Goal: Task Accomplishment & Management: Complete application form

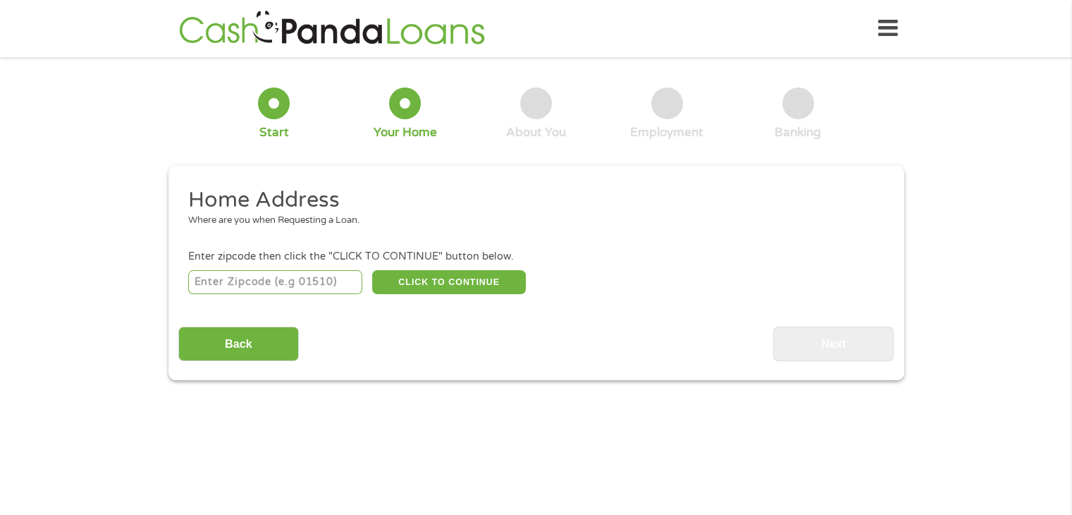
click at [243, 284] on input "number" at bounding box center [275, 282] width 174 height 24
type input "33319"
click at [413, 279] on button "CLICK TO CONTINUE" at bounding box center [449, 282] width 154 height 24
type input "33319"
type input "[GEOGRAPHIC_DATA]"
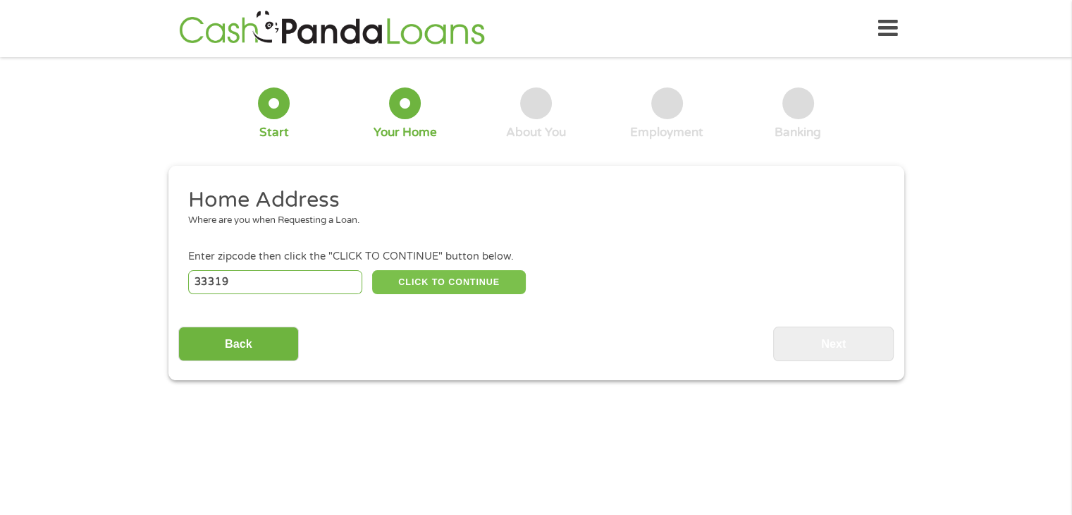
select select "[US_STATE]"
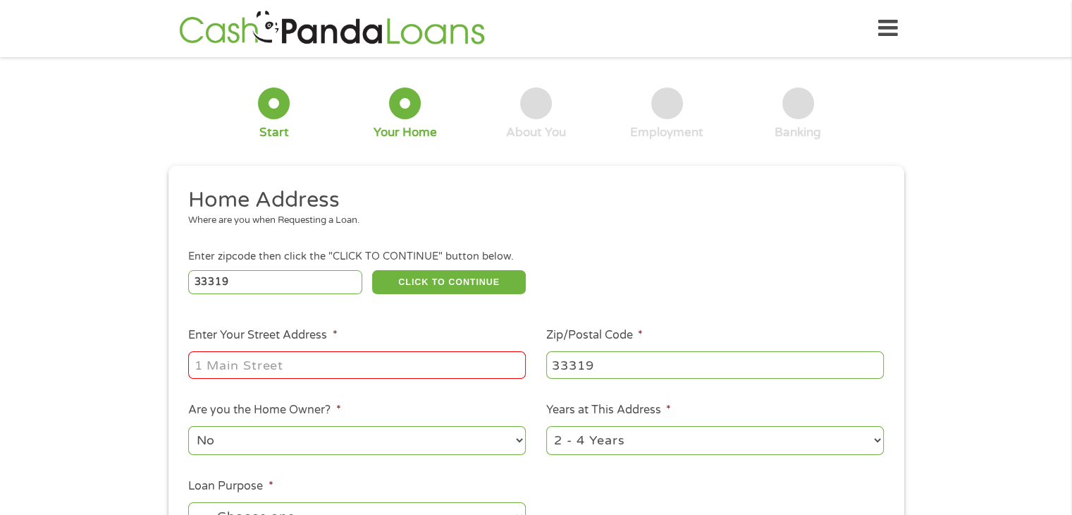
click at [227, 367] on input "Enter Your Street Address *" at bounding box center [357, 364] width 338 height 27
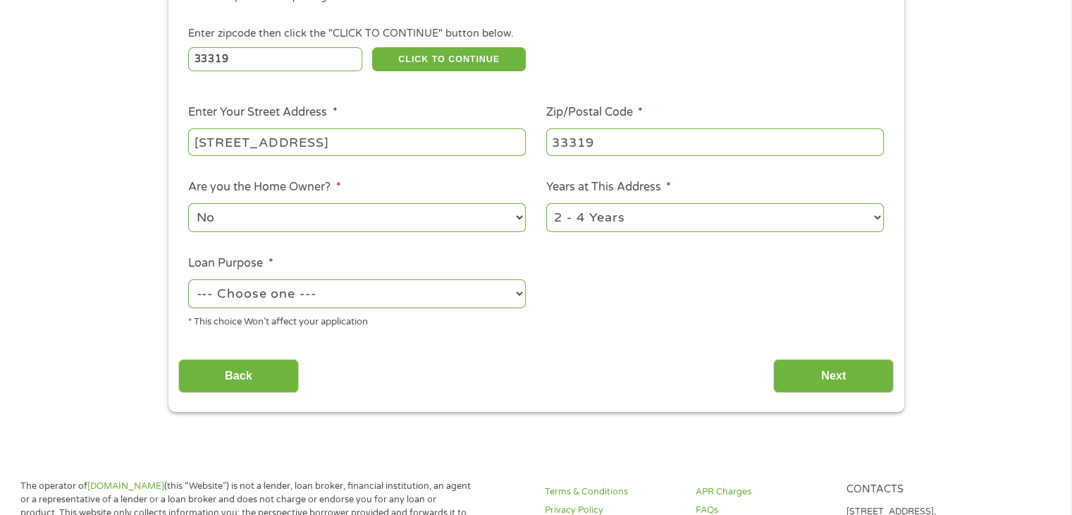
scroll to position [254, 0]
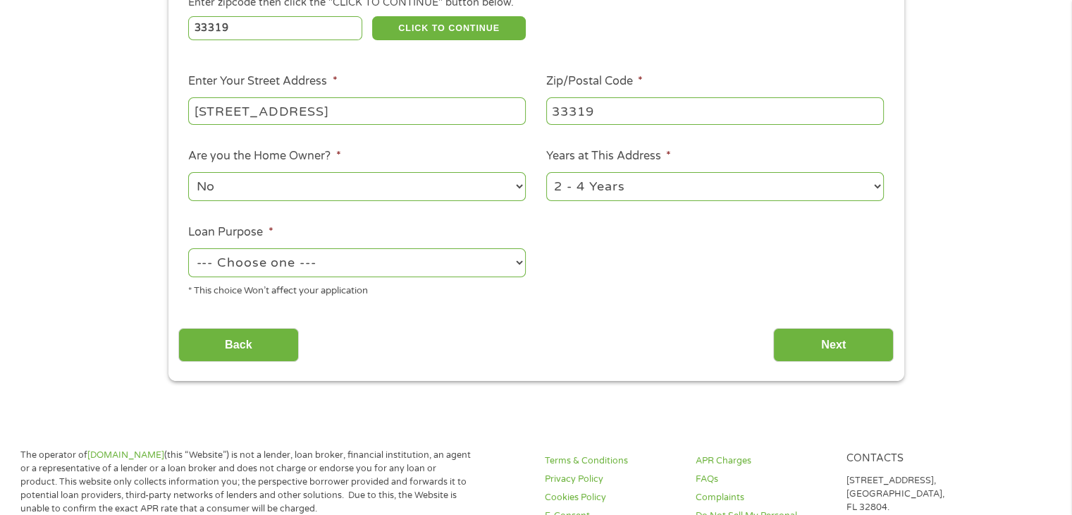
type input "[STREET_ADDRESS]"
click at [349, 262] on select "--- Choose one --- Pay Bills Debt Consolidation Home Improvement Major Purchase…" at bounding box center [357, 262] width 338 height 29
select select "medicalexpenses"
click at [188, 249] on select "--- Choose one --- Pay Bills Debt Consolidation Home Improvement Major Purchase…" at bounding box center [357, 262] width 338 height 29
click at [678, 181] on select "1 Year or less 1 - 2 Years 2 - 4 Years Over 4 Years" at bounding box center [715, 186] width 338 height 29
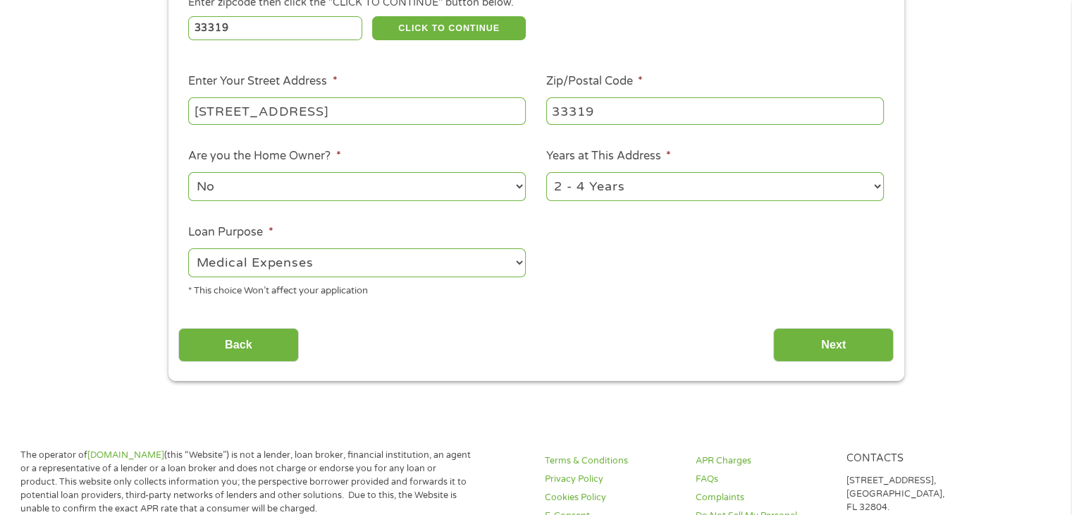
select select "60months"
click at [546, 173] on select "1 Year or less 1 - 2 Years 2 - 4 Years Over 4 Years" at bounding box center [715, 186] width 338 height 29
click at [829, 346] on input "Next" at bounding box center [833, 345] width 121 height 35
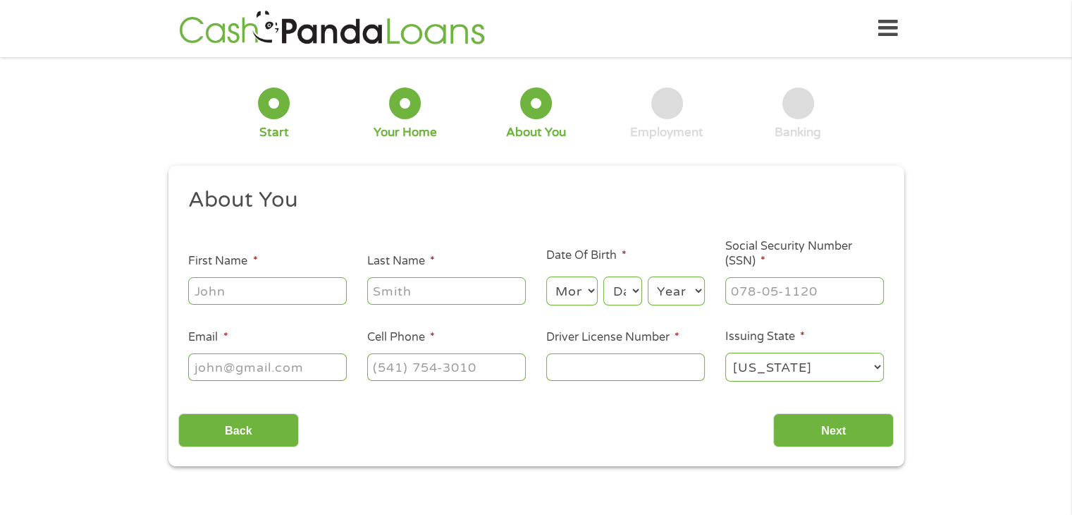
scroll to position [0, 0]
click at [250, 297] on input "First Name *" at bounding box center [267, 290] width 159 height 27
type input "[PERSON_NAME]"
click at [386, 300] on input "Last Name *" at bounding box center [446, 290] width 159 height 27
type input "[PERSON_NAME]"
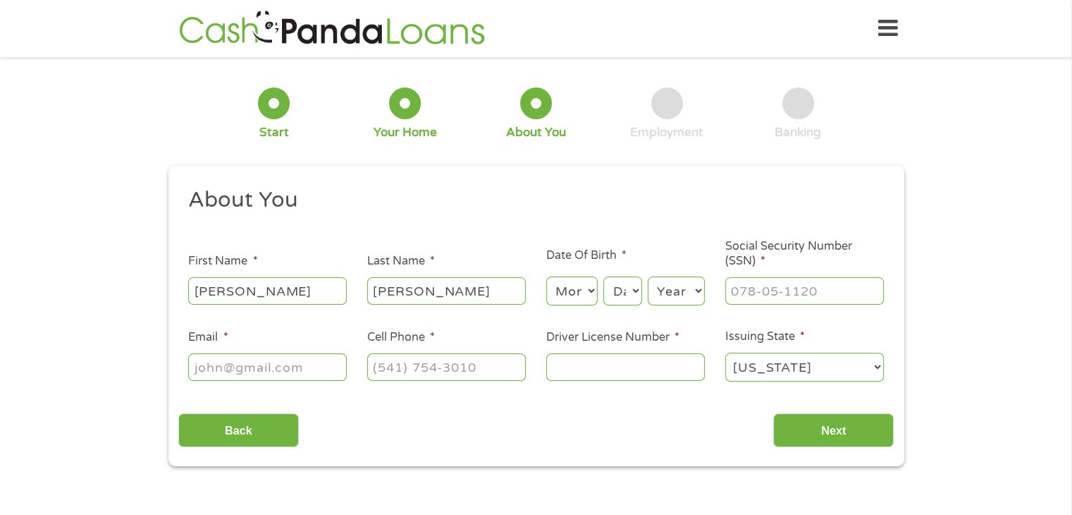
click at [585, 290] on select "Month 1 2 3 4 5 6 7 8 9 10 11 12" at bounding box center [571, 290] width 51 height 29
select select "8"
click at [546, 277] on select "Month 1 2 3 4 5 6 7 8 9 10 11 12" at bounding box center [571, 290] width 51 height 29
click at [617, 285] on select "Day 1 2 3 4 5 6 7 8 9 10 11 12 13 14 15 16 17 18 19 20 21 22 23 24 25 26 27 28 …" at bounding box center [622, 290] width 38 height 29
select select "16"
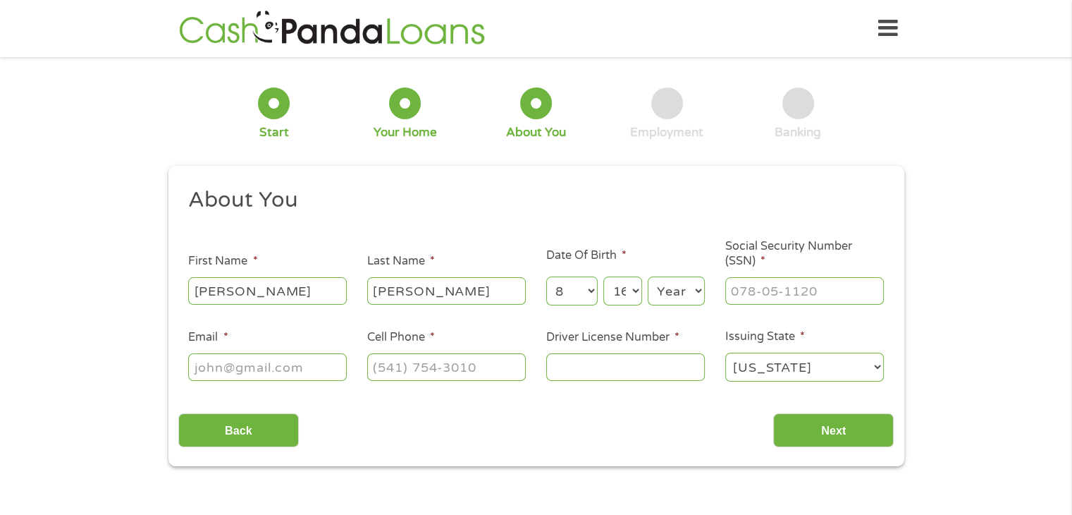
click at [603, 277] on select "Day 1 2 3 4 5 6 7 8 9 10 11 12 13 14 15 16 17 18 19 20 21 22 23 24 25 26 27 28 …" at bounding box center [622, 290] width 38 height 29
click at [627, 295] on select "Day 1 2 3 4 5 6 7 8 9 10 11 12 13 14 15 16 17 18 19 20 21 22 23 24 25 26 27 28 …" at bounding box center [622, 290] width 38 height 29
click at [603, 277] on select "Day 1 2 3 4 5 6 7 8 9 10 11 12 13 14 15 16 17 18 19 20 21 22 23 24 25 26 27 28 …" at bounding box center [622, 290] width 38 height 29
click at [663, 294] on select "Year [DATE] 2006 2005 2004 2003 2002 2001 2000 1999 1998 1997 1996 1995 1994 19…" at bounding box center [676, 290] width 57 height 29
select select "1976"
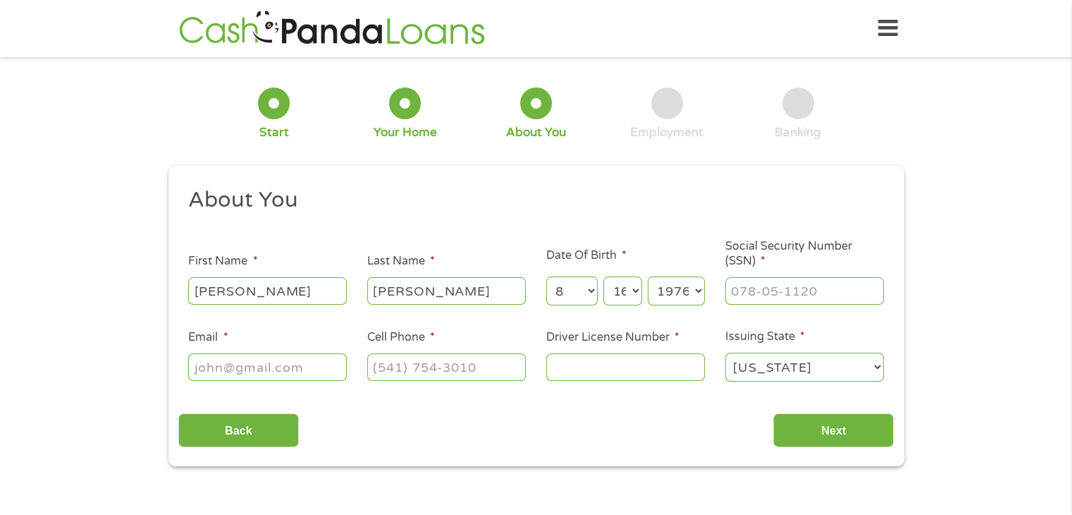
click at [648, 277] on select "Year [DATE] 2006 2005 2004 2003 2002 2001 2000 1999 1998 1997 1996 1995 1994 19…" at bounding box center [676, 290] width 57 height 29
click at [753, 285] on input "___-__-____" at bounding box center [804, 290] width 159 height 27
type input "134-72-2322"
click at [272, 368] on input "Email *" at bounding box center [267, 366] width 159 height 27
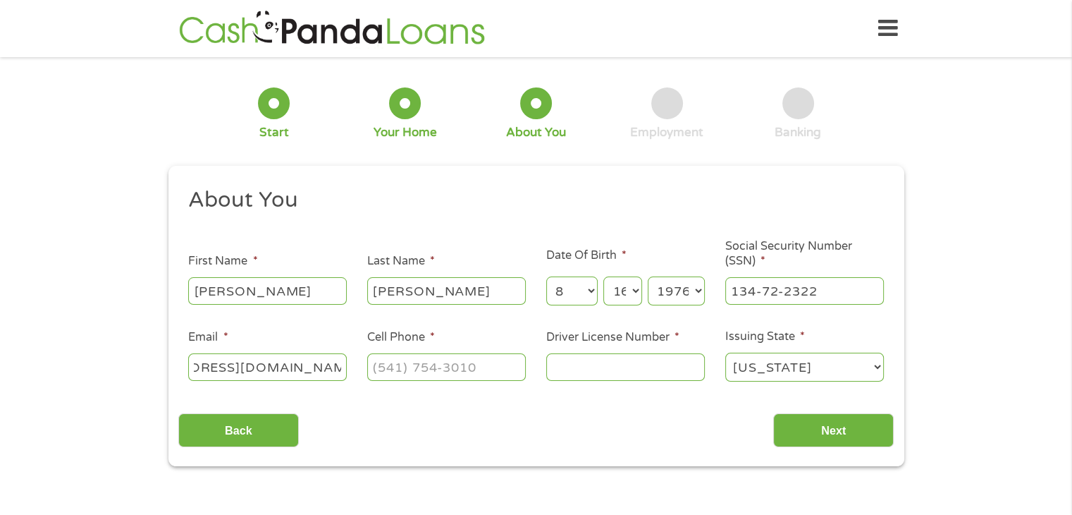
type input "[EMAIL_ADDRESS][DOMAIN_NAME]"
click at [414, 364] on input "(___) ___-____" at bounding box center [446, 366] width 159 height 27
type input "[PHONE_NUMBER]"
click at [566, 367] on input "Driver License Number *" at bounding box center [625, 366] width 159 height 27
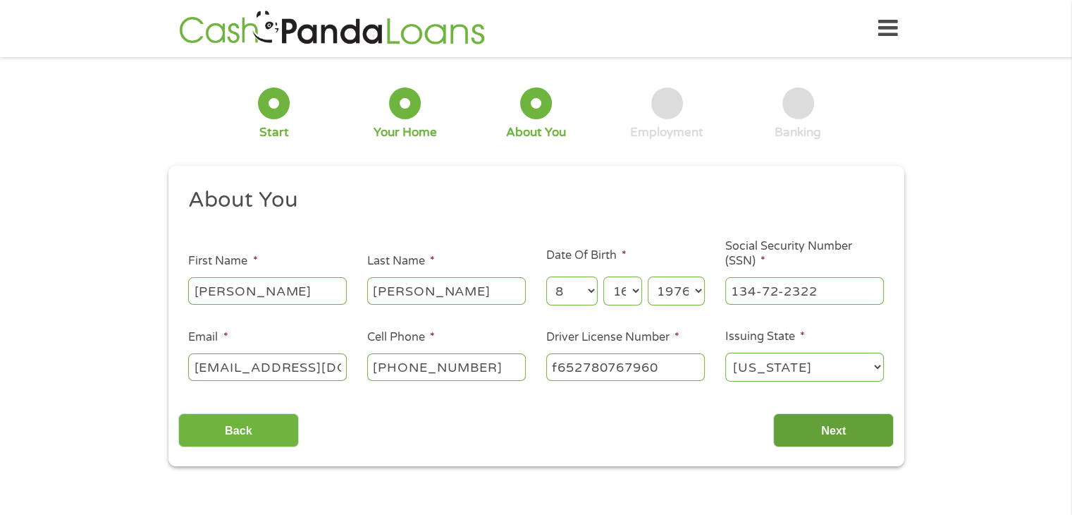
type input "f652780767960"
click at [832, 438] on input "Next" at bounding box center [833, 430] width 121 height 35
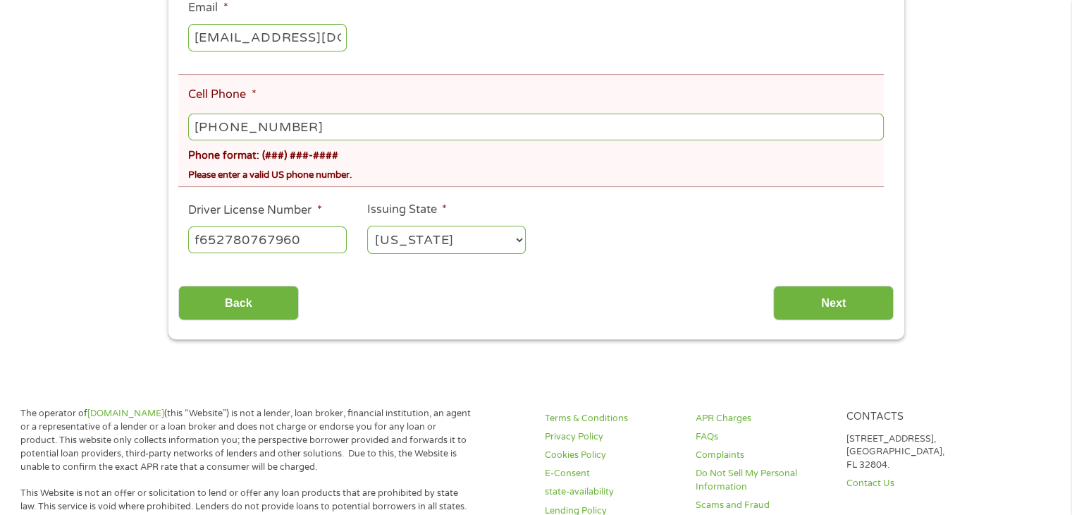
scroll to position [450, 0]
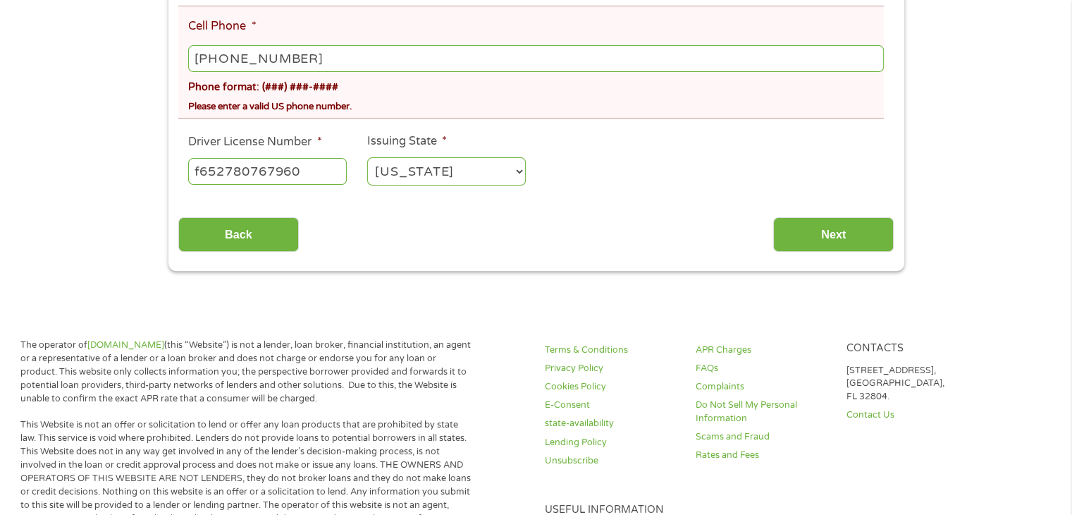
click at [326, 62] on input "[PHONE_NUMBER]" at bounding box center [535, 58] width 695 height 27
type input "[PHONE_NUMBER]"
drag, startPoint x: 813, startPoint y: 231, endPoint x: 815, endPoint y: 221, distance: 10.7
click at [813, 231] on input "Next" at bounding box center [833, 234] width 121 height 35
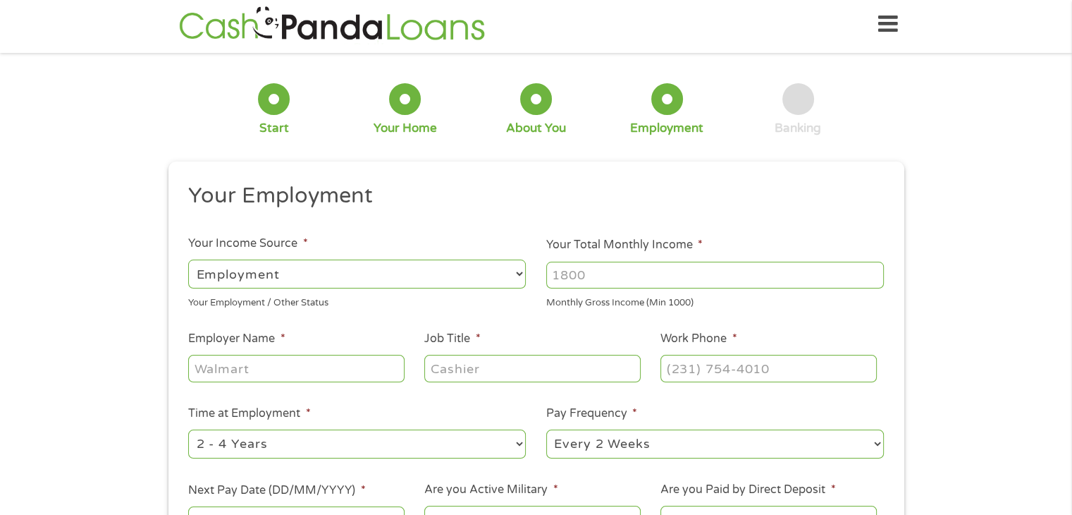
scroll to position [0, 0]
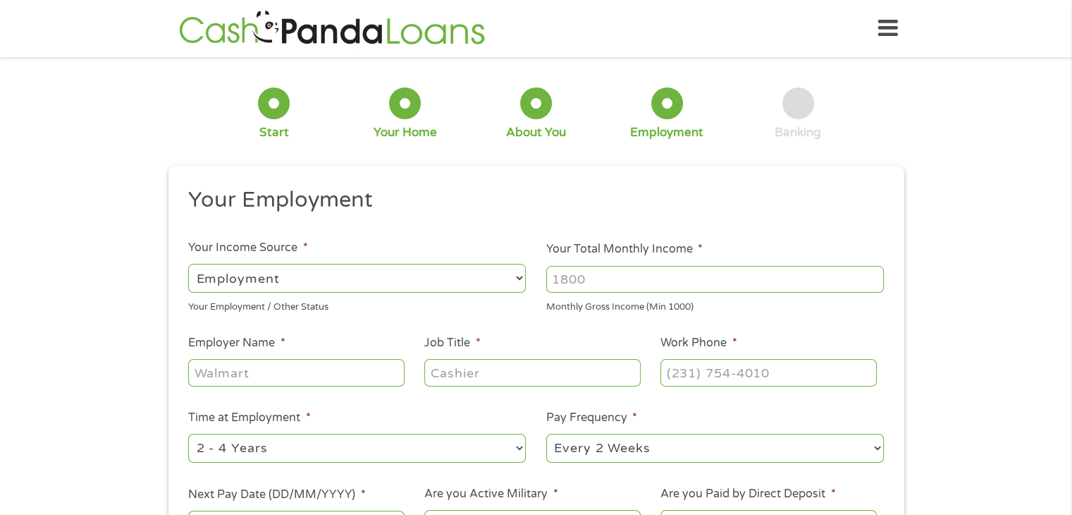
click at [383, 281] on select "--- Choose one --- Employment [DEMOGRAPHIC_DATA] Benefits" at bounding box center [357, 278] width 338 height 29
click at [188, 264] on select "--- Choose one --- Employment [DEMOGRAPHIC_DATA] Benefits" at bounding box center [357, 278] width 338 height 29
click at [601, 273] on input "Your Total Monthly Income *" at bounding box center [715, 279] width 338 height 27
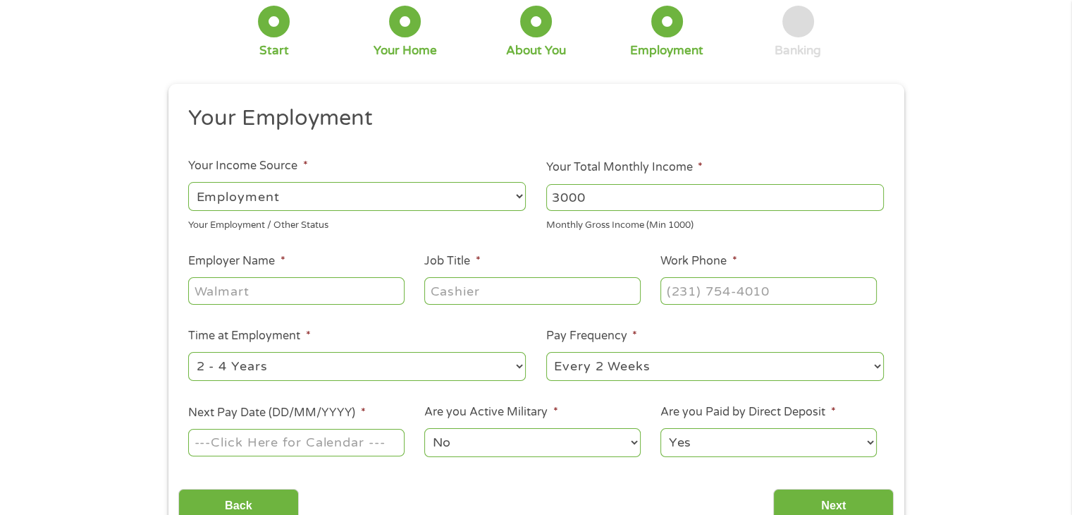
scroll to position [88, 0]
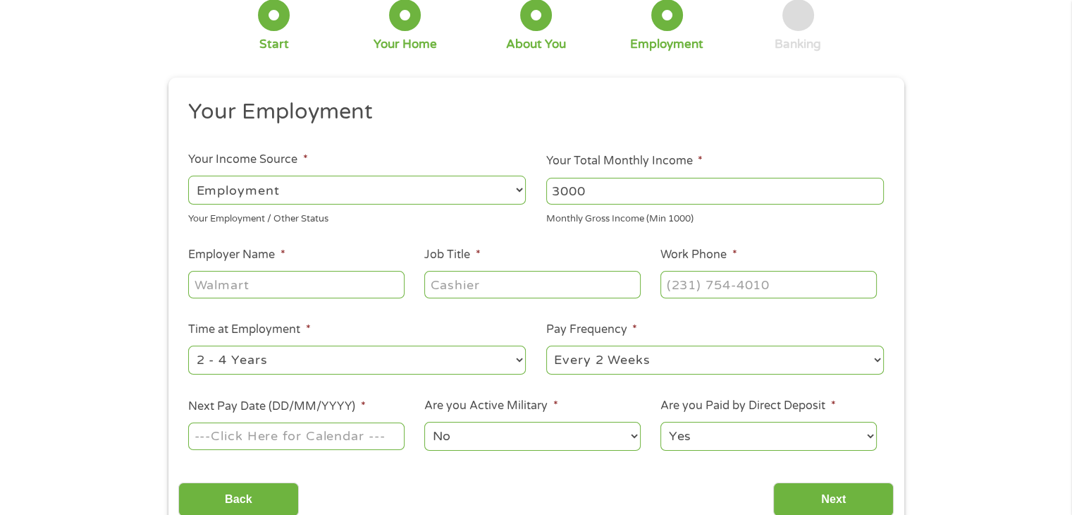
type input "3000"
click at [240, 283] on input "Employer Name *" at bounding box center [296, 284] width 216 height 27
type input "marriott"
click at [450, 286] on input "Job Title *" at bounding box center [532, 284] width 216 height 27
type input "loyalty sales representative"
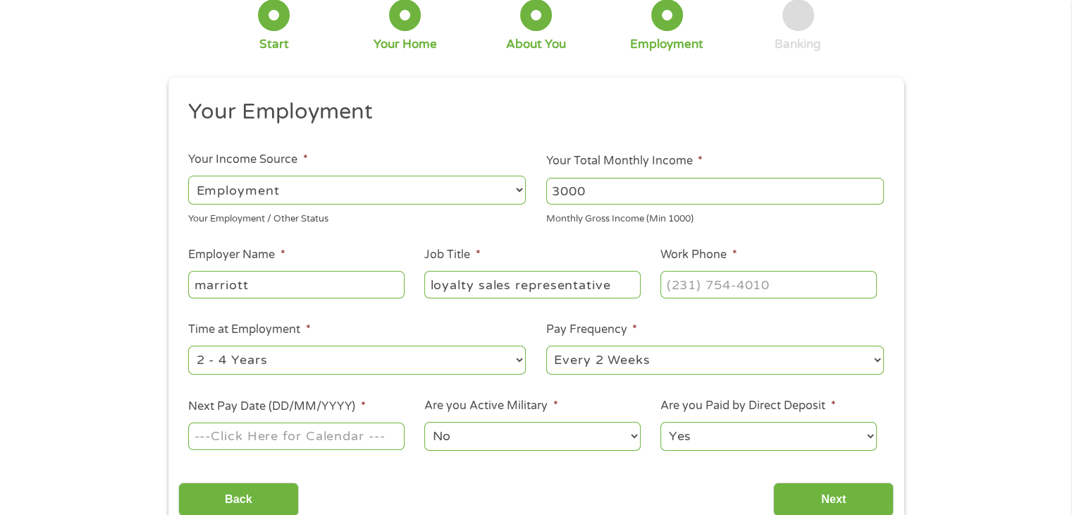
type input "(___) ___-____"
click at [739, 285] on input "(___) ___-____" at bounding box center [768, 284] width 216 height 27
click at [722, 281] on input "(___) ___-____" at bounding box center [768, 284] width 216 height 27
paste input "8"
type input "(800) ___-____"
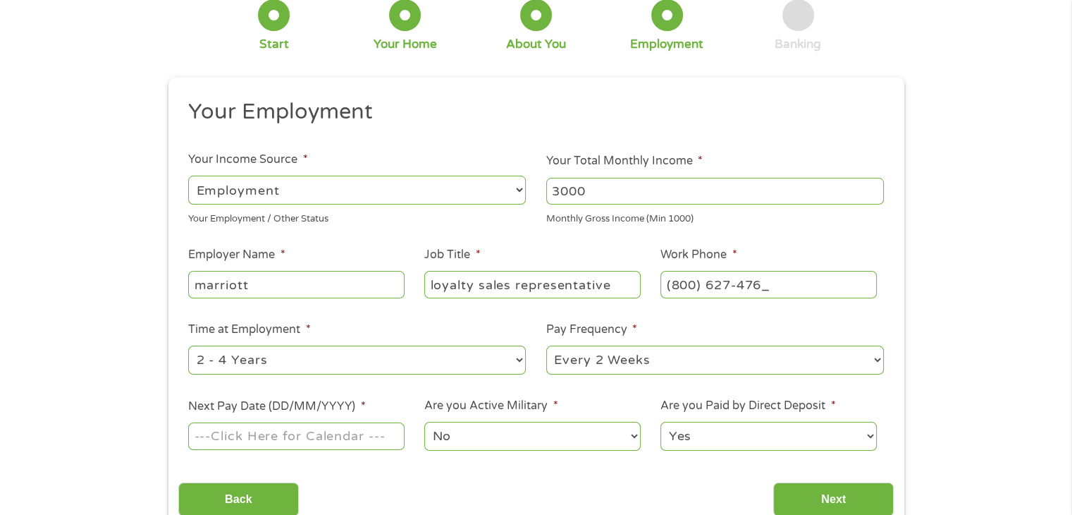
type input "[PHONE_NUMBER]"
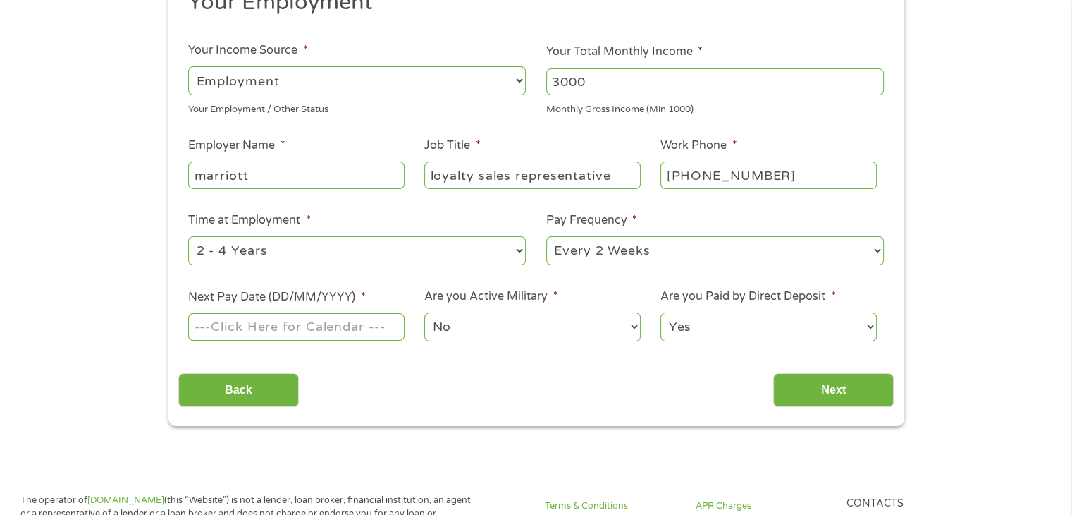
scroll to position [206, 0]
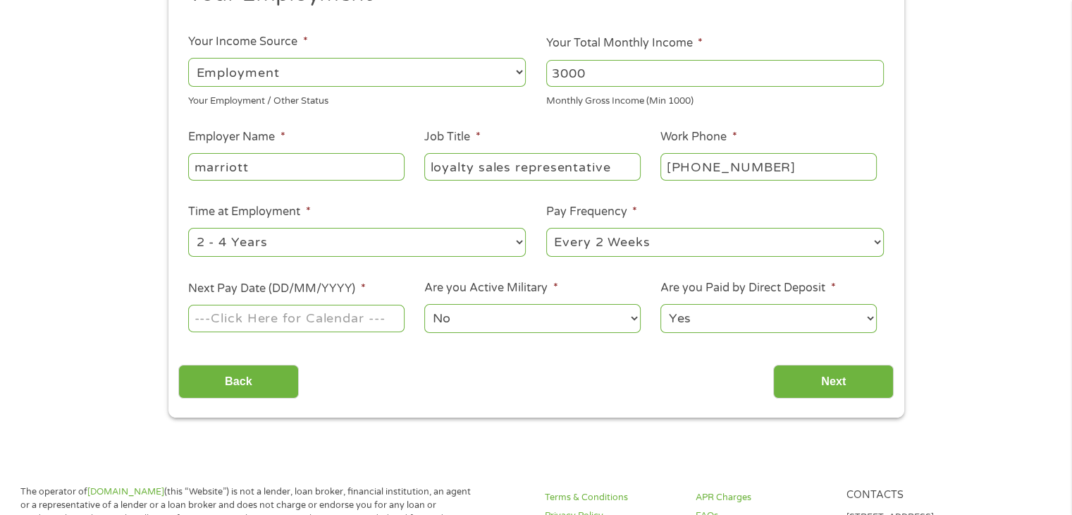
click at [331, 246] on select "--- Choose one --- 1 Year or less 1 - 2 Years 2 - 4 Years Over 4 Years" at bounding box center [357, 242] width 338 height 29
select select "60months"
click at [188, 228] on select "--- Choose one --- 1 Year or less 1 - 2 Years 2 - 4 Years Over 4 Years" at bounding box center [357, 242] width 338 height 29
click at [285, 321] on input "Next Pay Date (DD/MM/YYYY) *" at bounding box center [296, 317] width 216 height 27
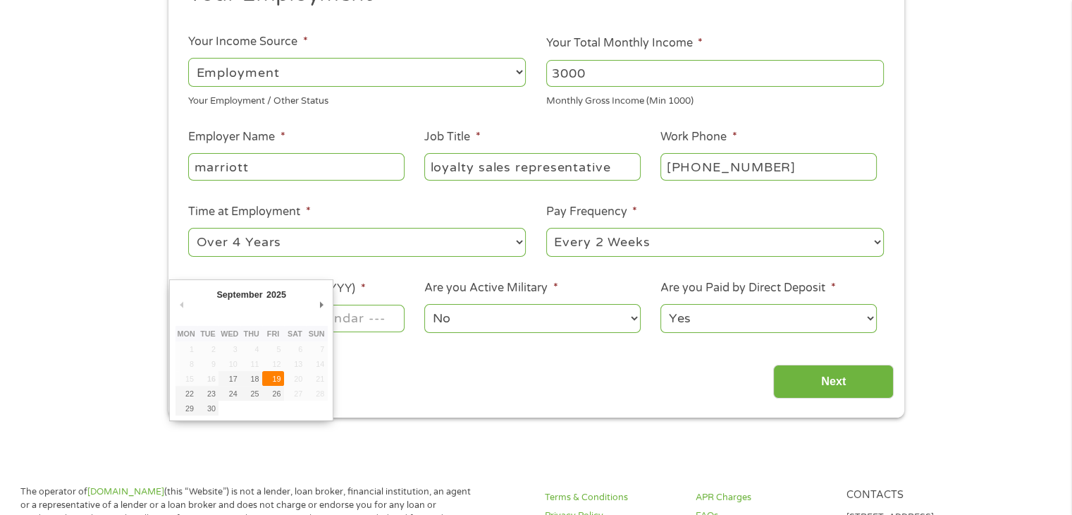
type input "[DATE]"
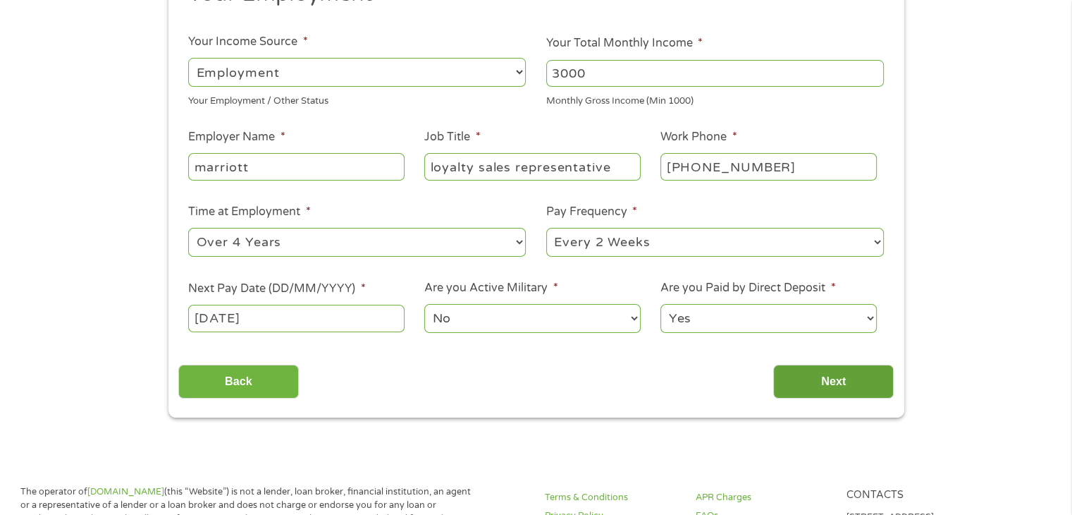
click at [806, 376] on input "Next" at bounding box center [833, 381] width 121 height 35
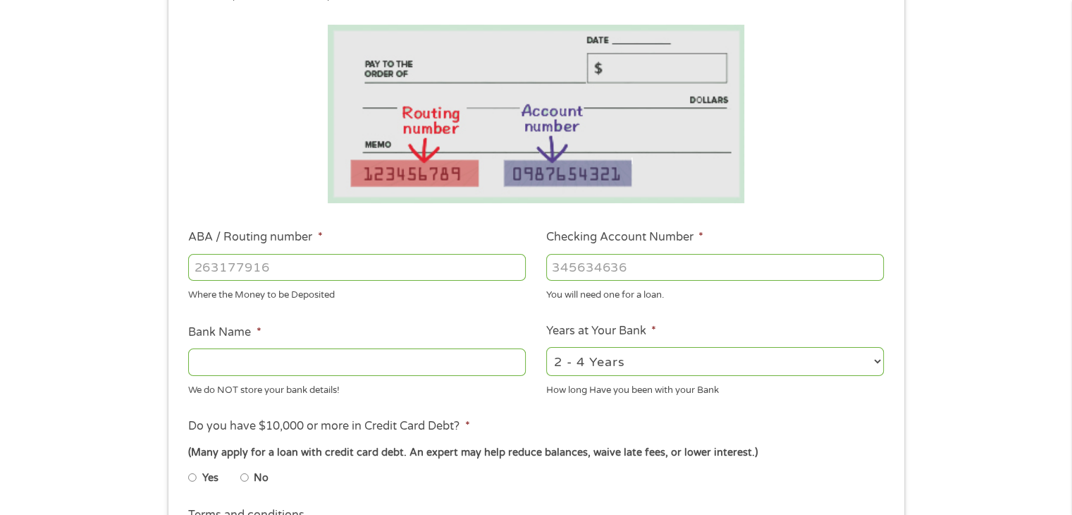
scroll to position [238, 0]
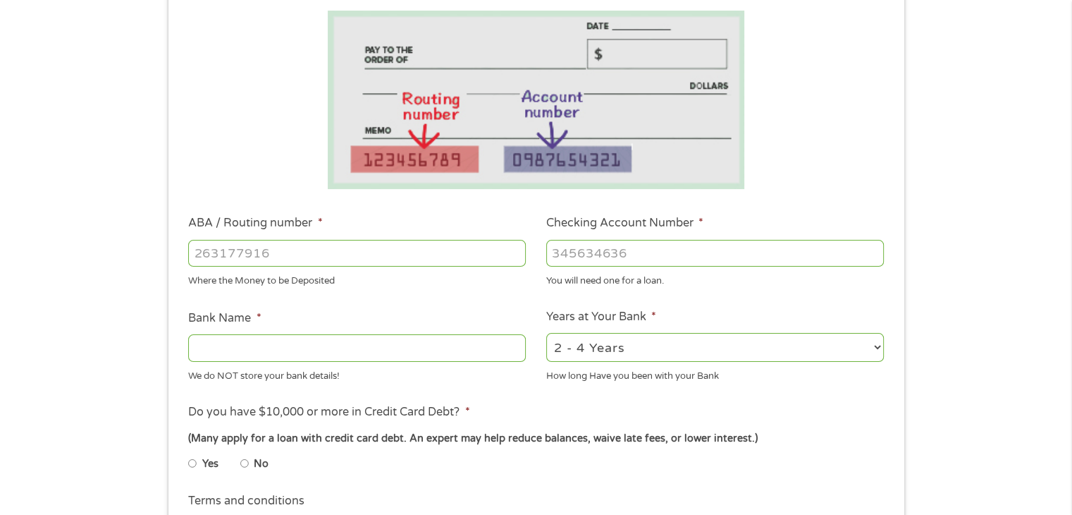
click at [316, 252] on input "ABA / Routing number *" at bounding box center [357, 253] width 338 height 27
type input "256074974"
type input "NAVY FEDERAL CREDIT UNION"
type input "256074974"
click at [626, 254] on input "Checking Account Number *" at bounding box center [715, 253] width 338 height 27
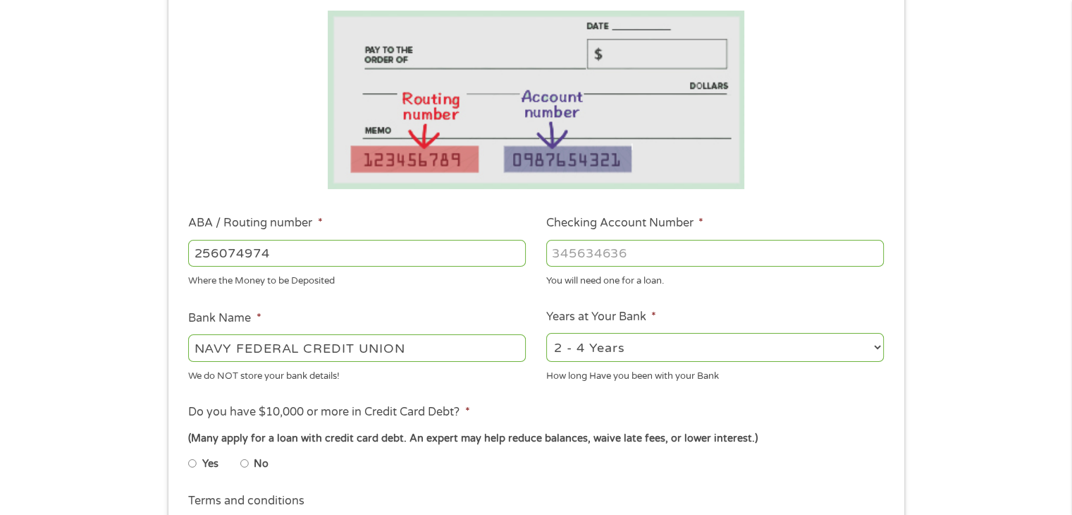
drag, startPoint x: 587, startPoint y: 255, endPoint x: 578, endPoint y: 254, distance: 9.2
click at [582, 254] on input "Checking Account Number *" at bounding box center [715, 253] width 338 height 27
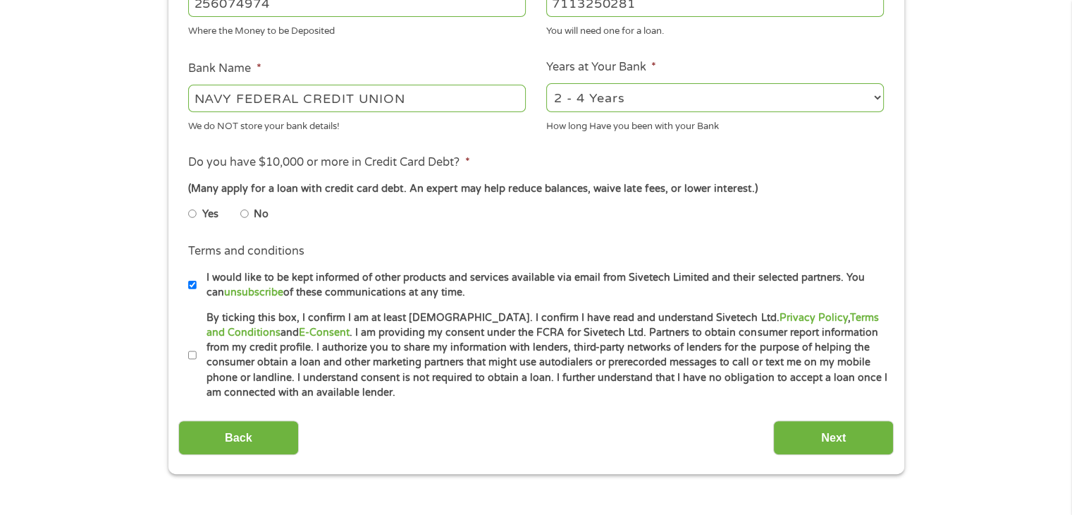
scroll to position [511, 0]
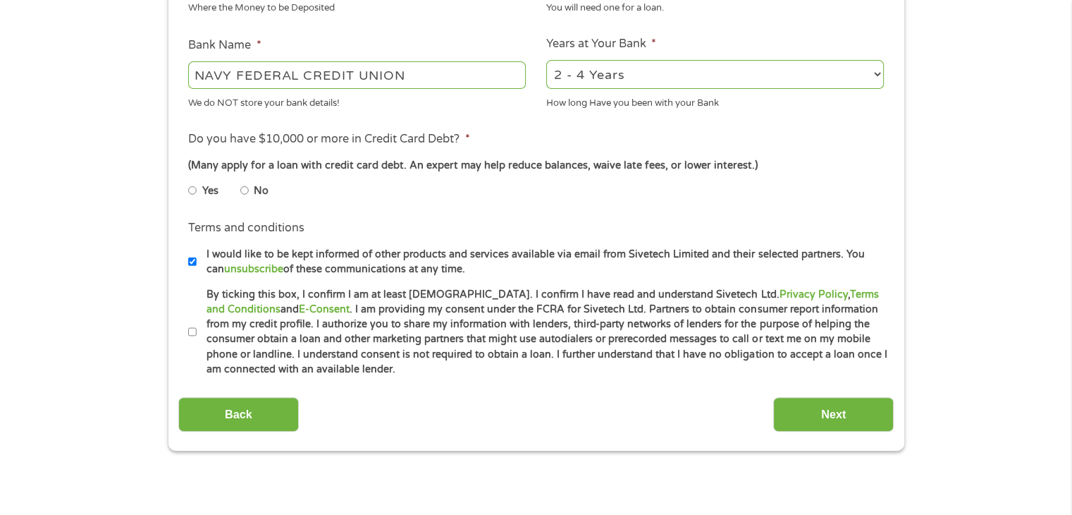
type input "7113250281"
click at [246, 188] on input "No" at bounding box center [244, 190] width 8 height 23
radio input "true"
click at [195, 330] on input "By ticking this box, I confirm I am at least [DEMOGRAPHIC_DATA]. I confirm I ha…" at bounding box center [192, 332] width 8 height 23
checkbox input "true"
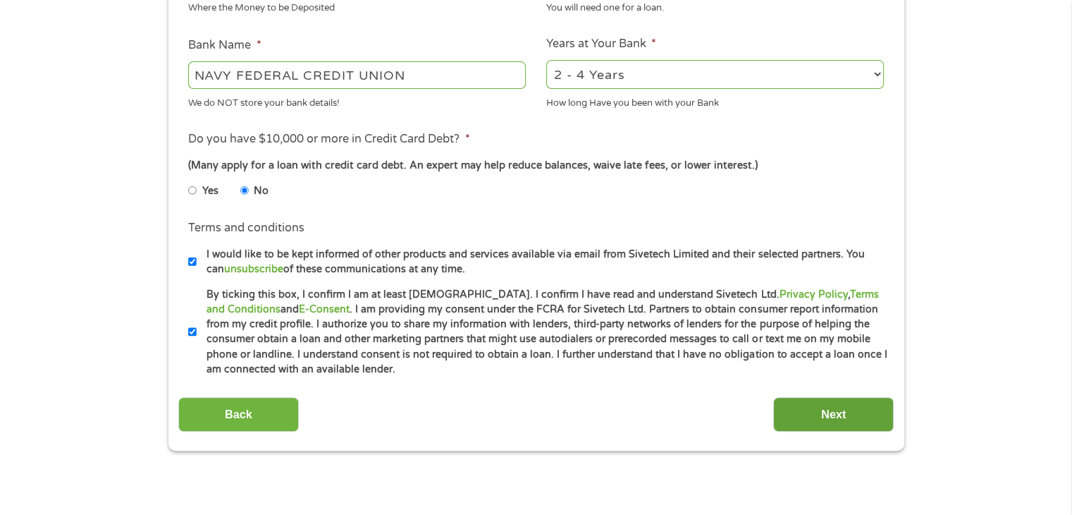
click at [863, 421] on input "Next" at bounding box center [833, 414] width 121 height 35
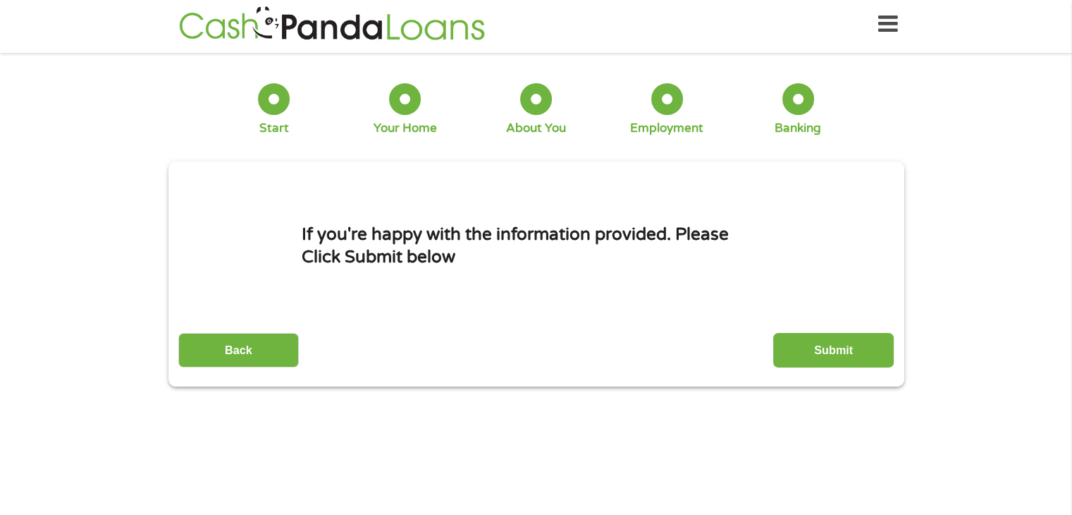
scroll to position [0, 0]
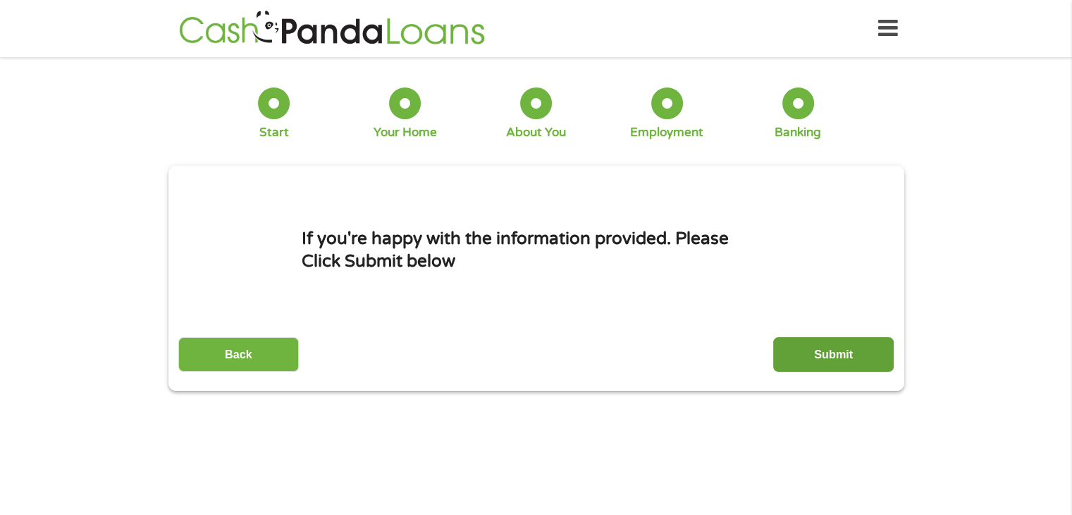
click at [820, 352] on input "Submit" at bounding box center [833, 354] width 121 height 35
